Goal: Obtain resource: Obtain resource

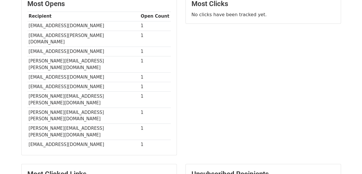
scroll to position [155, 0]
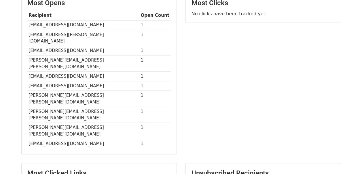
drag, startPoint x: 27, startPoint y: 23, endPoint x: 110, endPoint y: 25, distance: 82.5
click at [110, 25] on td "[EMAIL_ADDRESS][DOMAIN_NAME]" at bounding box center [83, 25] width 112 height 10
copy td "[EMAIL_ADDRESS][DOMAIN_NAME]"
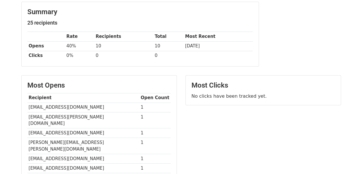
scroll to position [74, 0]
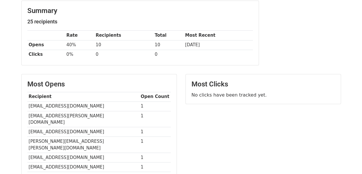
copy td "[EMAIL_ADDRESS][DOMAIN_NAME]"
click at [77, 116] on td "[EMAIL_ADDRESS][PERSON_NAME][DOMAIN_NAME]" at bounding box center [83, 119] width 112 height 16
drag, startPoint x: 29, startPoint y: 114, endPoint x: 79, endPoint y: 115, distance: 50.5
click at [79, 115] on td "[EMAIL_ADDRESS][PERSON_NAME][DOMAIN_NAME]" at bounding box center [83, 119] width 112 height 16
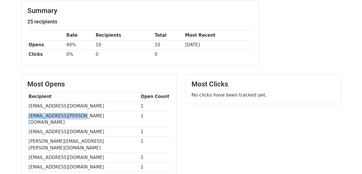
copy td "[EMAIL_ADDRESS][PERSON_NAME][DOMAIN_NAME]"
click at [92, 136] on td "[PERSON_NAME][EMAIL_ADDRESS][PERSON_NAME][DOMAIN_NAME]" at bounding box center [83, 144] width 112 height 16
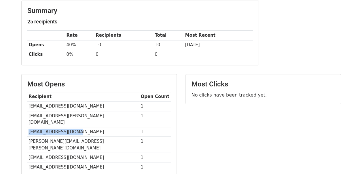
drag, startPoint x: 28, startPoint y: 123, endPoint x: 85, endPoint y: 125, distance: 56.8
click at [85, 127] on td "[EMAIL_ADDRESS][DOMAIN_NAME]" at bounding box center [83, 132] width 112 height 10
copy td "[EMAIL_ADDRESS][DOMAIN_NAME]"
click at [103, 153] on td "[EMAIL_ADDRESS][DOMAIN_NAME]" at bounding box center [83, 158] width 112 height 10
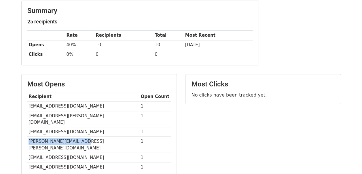
drag, startPoint x: 29, startPoint y: 132, endPoint x: 85, endPoint y: 131, distance: 56.8
click at [85, 136] on td "[PERSON_NAME][EMAIL_ADDRESS][PERSON_NAME][DOMAIN_NAME]" at bounding box center [83, 144] width 112 height 16
copy td "[PERSON_NAME][EMAIL_ADDRESS][PERSON_NAME][DOMAIN_NAME]"
click at [108, 153] on td "[EMAIL_ADDRESS][DOMAIN_NAME]" at bounding box center [83, 158] width 112 height 10
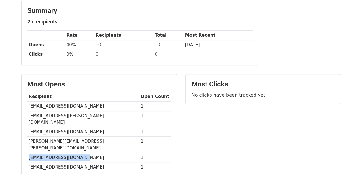
drag, startPoint x: 29, startPoint y: 144, endPoint x: 96, endPoint y: 140, distance: 67.8
click at [96, 153] on td "[EMAIL_ADDRESS][DOMAIN_NAME]" at bounding box center [83, 158] width 112 height 10
copy td "[EMAIL_ADDRESS][DOMAIN_NAME]"
click at [95, 162] on td "[EMAIL_ADDRESS][DOMAIN_NAME]" at bounding box center [83, 167] width 112 height 10
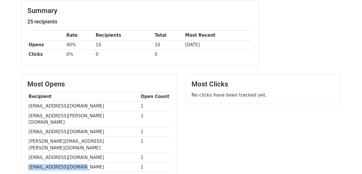
drag, startPoint x: 27, startPoint y: 153, endPoint x: 86, endPoint y: 152, distance: 59.1
click at [86, 162] on td "[EMAIL_ADDRESS][DOMAIN_NAME]" at bounding box center [83, 167] width 112 height 10
copy td "[EMAIL_ADDRESS][DOMAIN_NAME]"
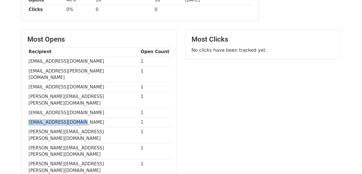
scroll to position [119, 0]
click at [187, 140] on div "Most Clicks No clicks have been tracked yet." at bounding box center [263, 112] width 164 height 167
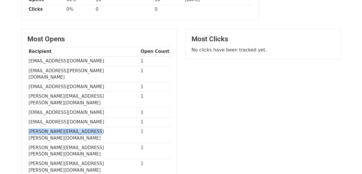
drag, startPoint x: 28, startPoint y: 115, endPoint x: 92, endPoint y: 115, distance: 63.4
click at [92, 127] on td "[PERSON_NAME][EMAIL_ADDRESS][PERSON_NAME][DOMAIN_NAME]" at bounding box center [83, 135] width 112 height 16
copy td "[PERSON_NAME][EMAIL_ADDRESS][PERSON_NAME][DOMAIN_NAME]"
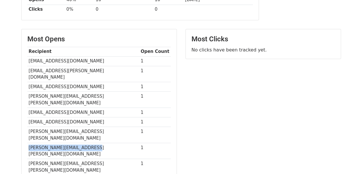
drag, startPoint x: 28, startPoint y: 123, endPoint x: 97, endPoint y: 126, distance: 69.8
click at [97, 142] on td "[PERSON_NAME][EMAIL_ADDRESS][PERSON_NAME][DOMAIN_NAME]" at bounding box center [83, 150] width 112 height 16
copy td "[PERSON_NAME][EMAIL_ADDRESS][PERSON_NAME][DOMAIN_NAME]"
click at [86, 151] on div "Most Opens Recipient Open Count [EMAIL_ADDRESS][DOMAIN_NAME] 1 [EMAIL_ADDRESS][…" at bounding box center [99, 109] width 155 height 161
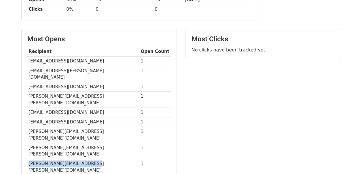
drag, startPoint x: 27, startPoint y: 135, endPoint x: 91, endPoint y: 137, distance: 63.2
click at [91, 159] on td "[PERSON_NAME][EMAIL_ADDRESS][PERSON_NAME][DOMAIN_NAME]" at bounding box center [83, 167] width 112 height 16
click at [87, 153] on div "Most Opens Recipient Open Count [EMAIL_ADDRESS][DOMAIN_NAME] 1 [EMAIL_ADDRESS][…" at bounding box center [99, 109] width 155 height 161
drag, startPoint x: 28, startPoint y: 142, endPoint x: 95, endPoint y: 146, distance: 67.3
